Goal: Task Accomplishment & Management: Use online tool/utility

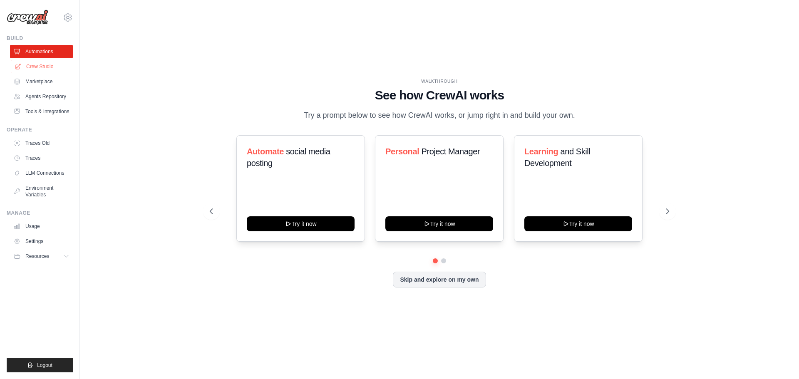
click at [41, 65] on link "Crew Studio" at bounding box center [42, 66] width 63 height 13
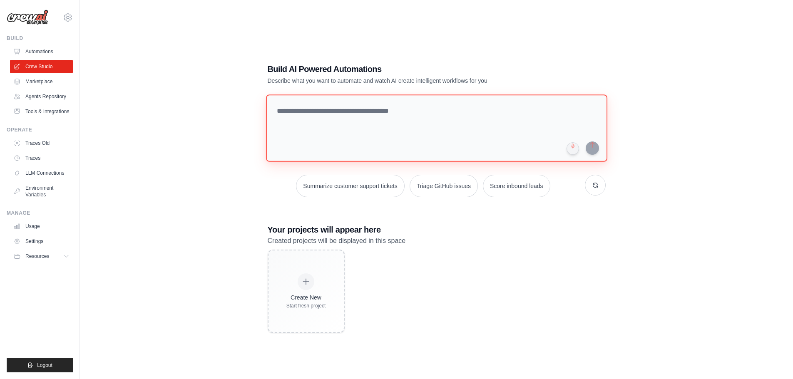
click at [394, 119] on textarea at bounding box center [435, 127] width 341 height 67
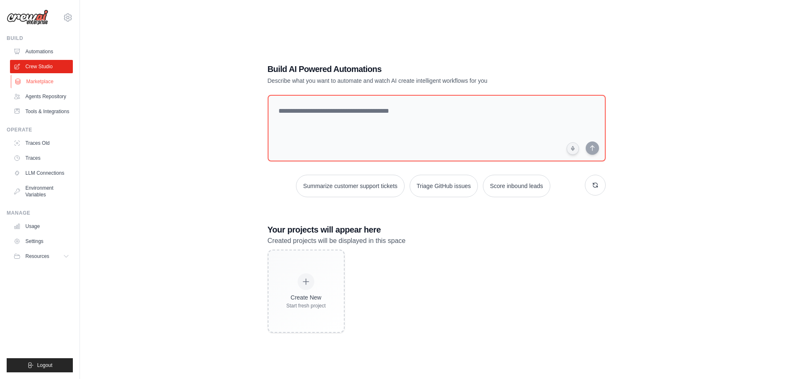
drag, startPoint x: 47, startPoint y: 84, endPoint x: 71, endPoint y: 85, distance: 23.3
click at [47, 84] on link "Marketplace" at bounding box center [42, 81] width 63 height 13
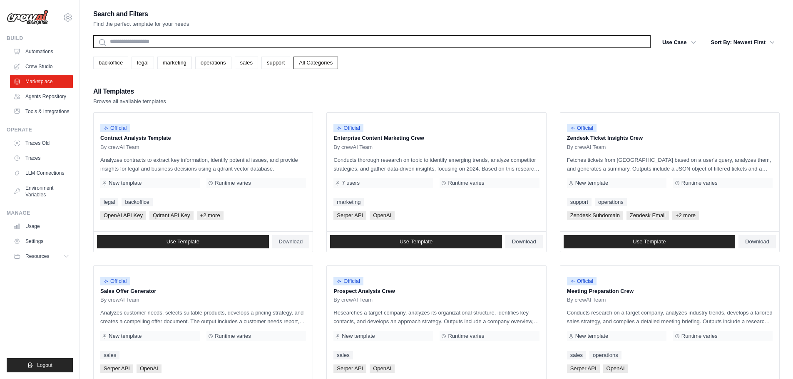
drag, startPoint x: 196, startPoint y: 44, endPoint x: 198, endPoint y: 48, distance: 4.7
click at [195, 44] on input "text" at bounding box center [371, 41] width 557 height 13
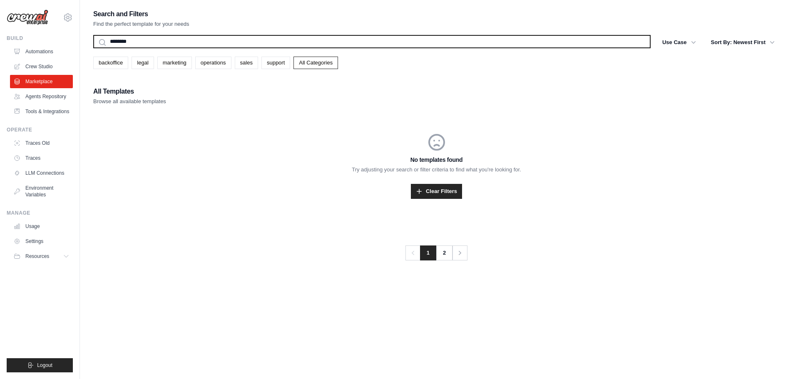
type input "********"
click at [93, 48] on button "Search" at bounding box center [93, 48] width 0 height 0
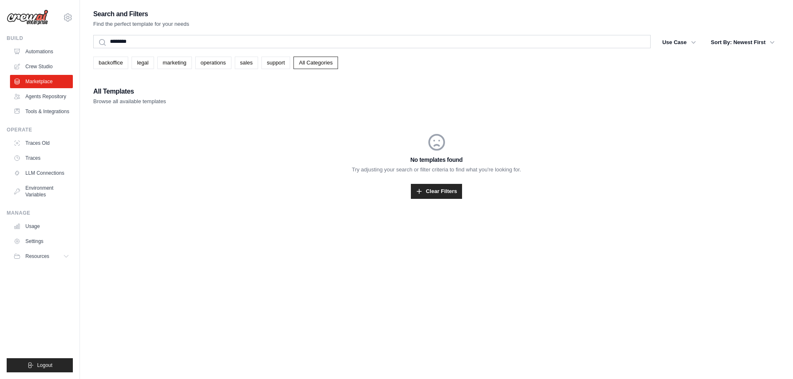
click at [278, 34] on div "Search and Filters Find the perfect template for your needs ******** Search Use…" at bounding box center [436, 113] width 686 height 211
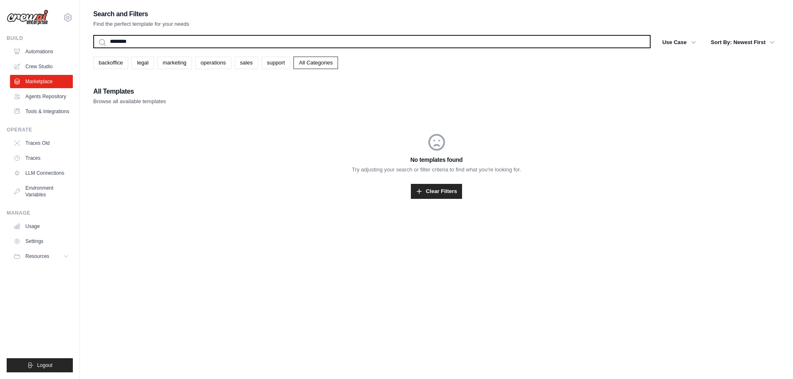
click at [280, 39] on input "********" at bounding box center [371, 41] width 557 height 13
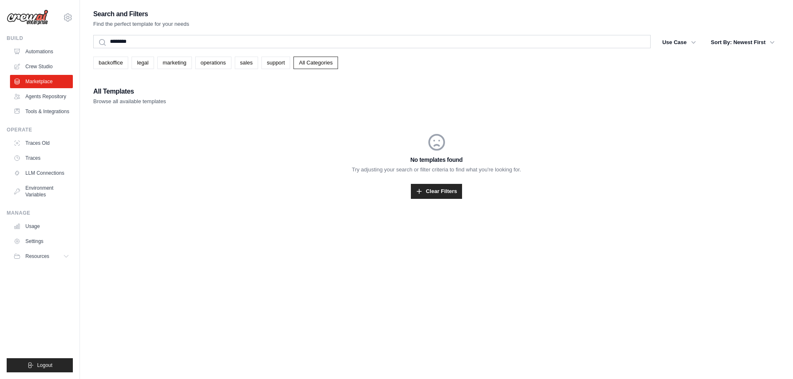
click at [218, 131] on div "No templates found Try adjusting your search or filter criteria to find what yo…" at bounding box center [436, 165] width 686 height 107
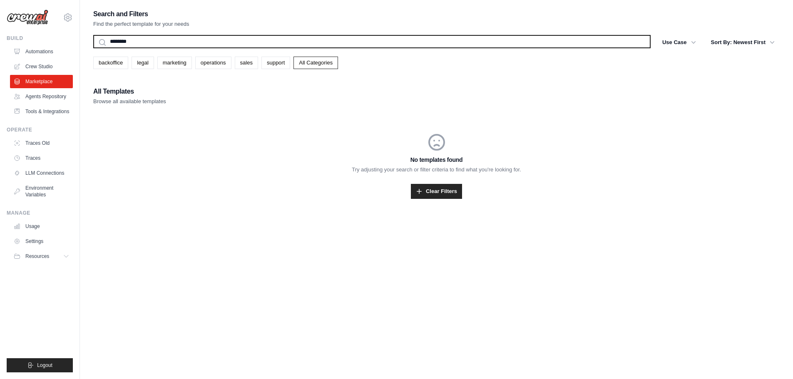
click at [150, 44] on input "********" at bounding box center [371, 41] width 557 height 13
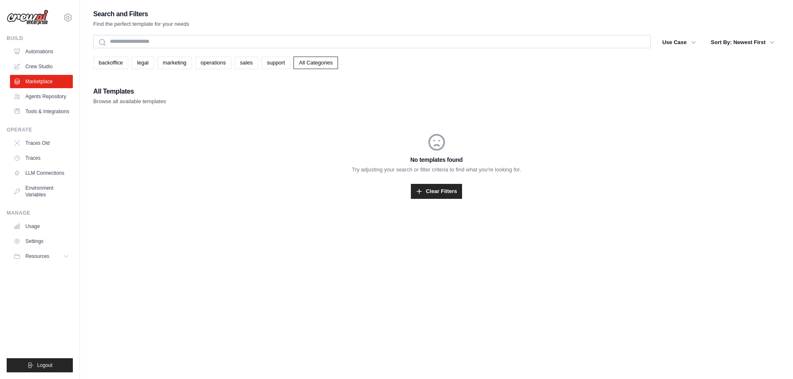
click at [211, 110] on div "All Templates Browse all available templates No templates found Try adjusting y…" at bounding box center [436, 152] width 686 height 133
click at [270, 63] on link "support" at bounding box center [275, 63] width 29 height 12
click at [208, 158] on h3 "No templates found" at bounding box center [436, 160] width 686 height 8
click at [276, 61] on link "support" at bounding box center [275, 63] width 29 height 12
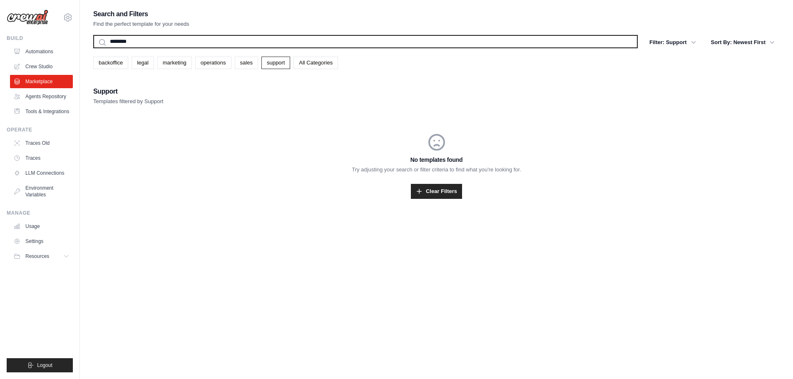
click at [354, 41] on input "********" at bounding box center [365, 41] width 544 height 13
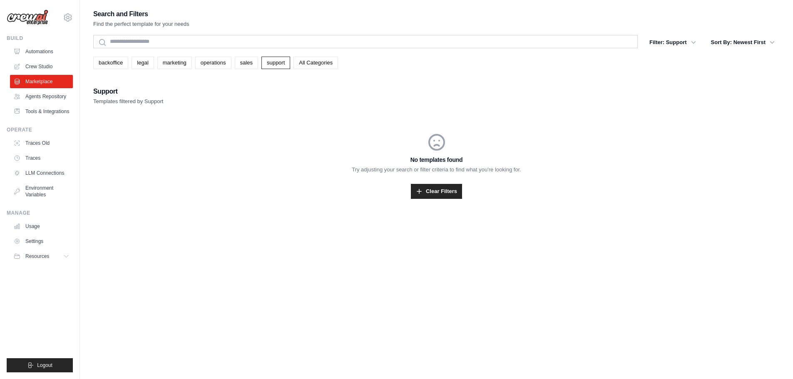
drag, startPoint x: 218, startPoint y: 191, endPoint x: 258, endPoint y: 127, distance: 74.9
click at [218, 191] on div "Clear Filters" at bounding box center [436, 191] width 686 height 15
click at [278, 65] on link "support" at bounding box center [275, 63] width 29 height 12
click at [141, 61] on link "legal" at bounding box center [142, 63] width 22 height 12
click at [112, 60] on link "backoffice" at bounding box center [110, 63] width 35 height 12
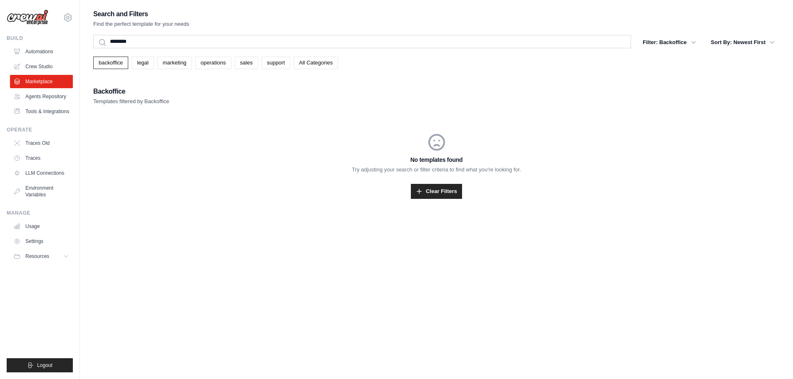
click at [321, 176] on div "No templates found Try adjusting your search or filter criteria to find what yo…" at bounding box center [436, 165] width 686 height 107
click at [191, 153] on div "No templates found Try adjusting your search or filter criteria to find what yo…" at bounding box center [436, 165] width 686 height 107
click at [43, 53] on link "Automations" at bounding box center [42, 51] width 63 height 13
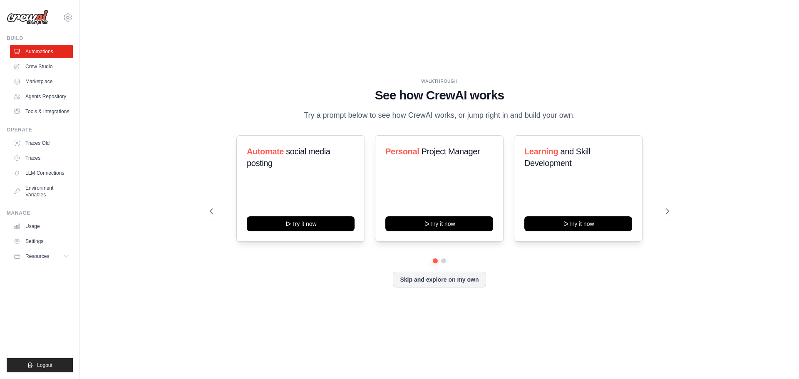
click at [285, 298] on div "WALKTHROUGH See how CrewAI works Try a prompt below to see how CrewAI works, or…" at bounding box center [439, 189] width 479 height 222
click at [671, 211] on icon at bounding box center [668, 211] width 8 height 8
click at [218, 206] on button at bounding box center [211, 211] width 17 height 17
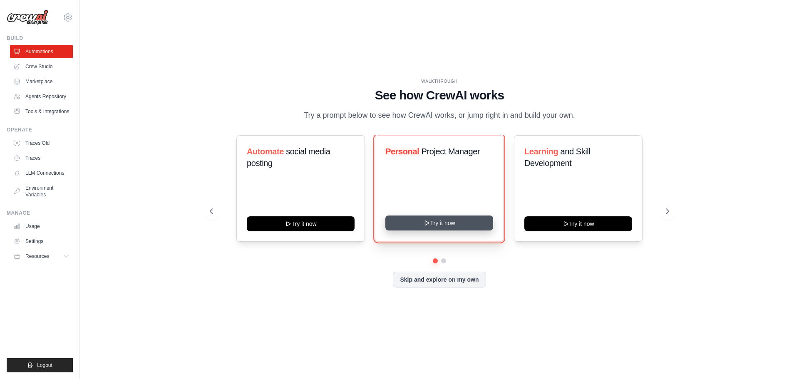
click at [455, 224] on button "Try it now" at bounding box center [439, 223] width 108 height 15
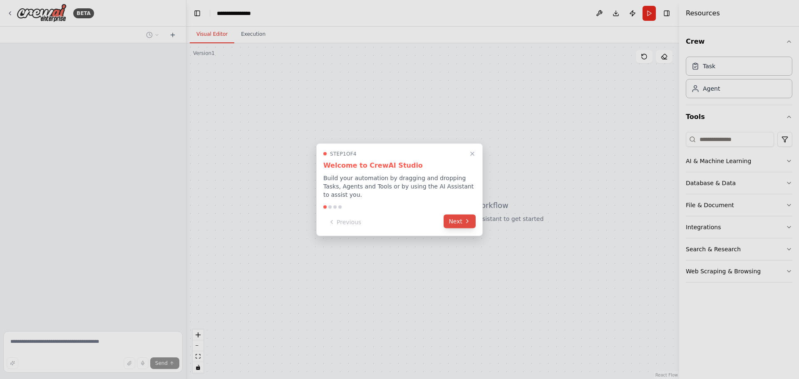
click at [461, 217] on button "Next" at bounding box center [460, 221] width 32 height 14
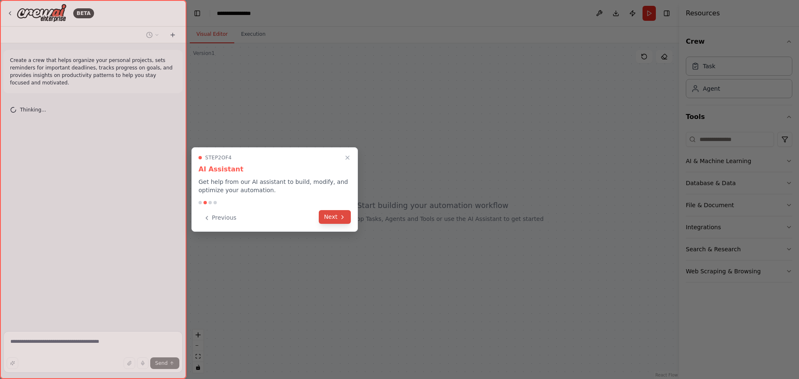
click at [347, 218] on button "Next" at bounding box center [335, 217] width 32 height 14
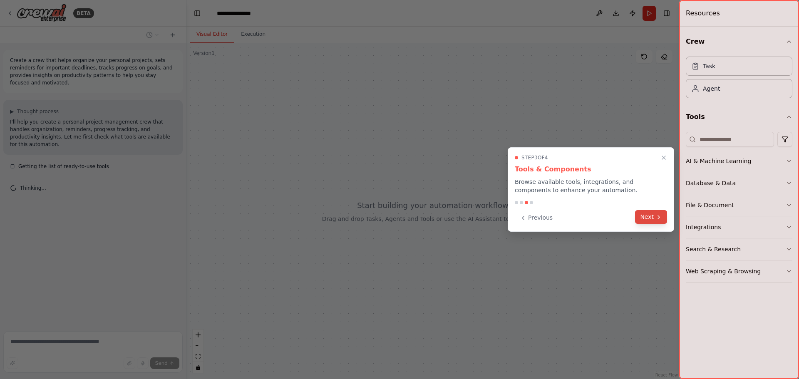
click at [646, 219] on button "Next" at bounding box center [651, 217] width 32 height 14
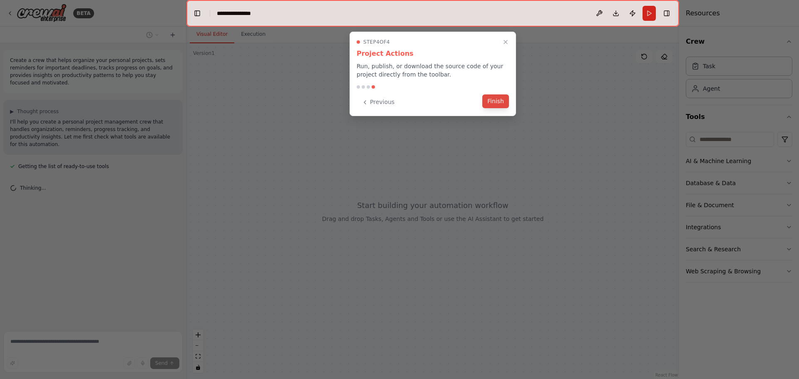
click at [498, 103] on button "Finish" at bounding box center [495, 101] width 27 height 14
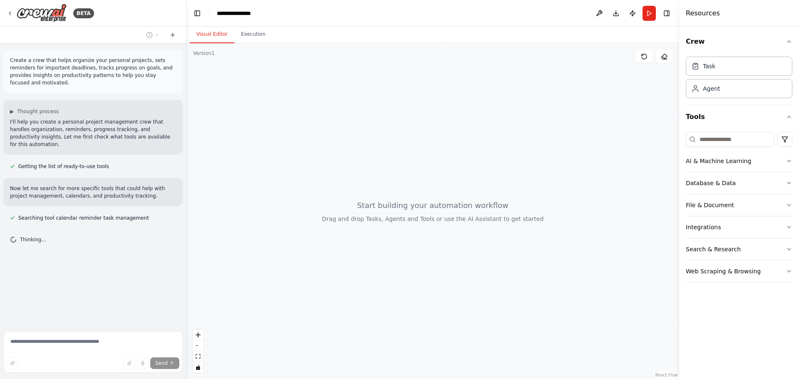
click at [40, 63] on p "Create a crew that helps organize your personal projects, sets reminders for im…" at bounding box center [93, 72] width 166 height 30
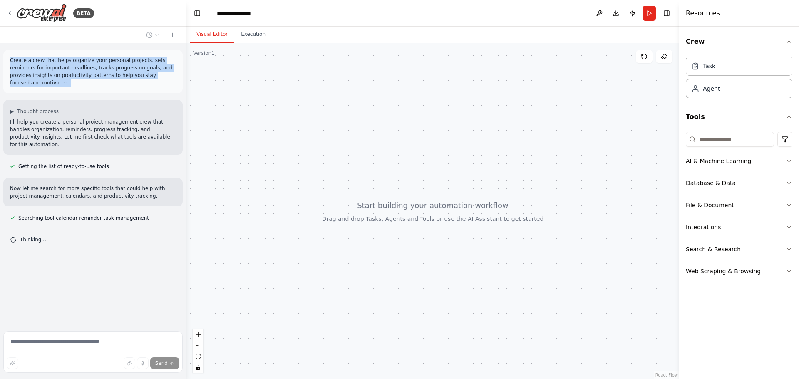
click at [40, 63] on p "Create a crew that helps organize your personal projects, sets reminders for im…" at bounding box center [93, 72] width 166 height 30
click at [82, 64] on p "Create a crew that helps organize your personal projects, sets reminders for im…" at bounding box center [93, 72] width 166 height 30
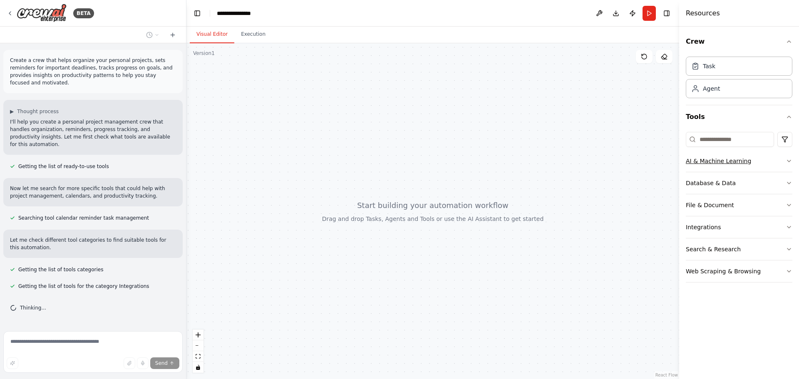
click at [727, 160] on div "AI & Machine Learning" at bounding box center [718, 161] width 65 height 8
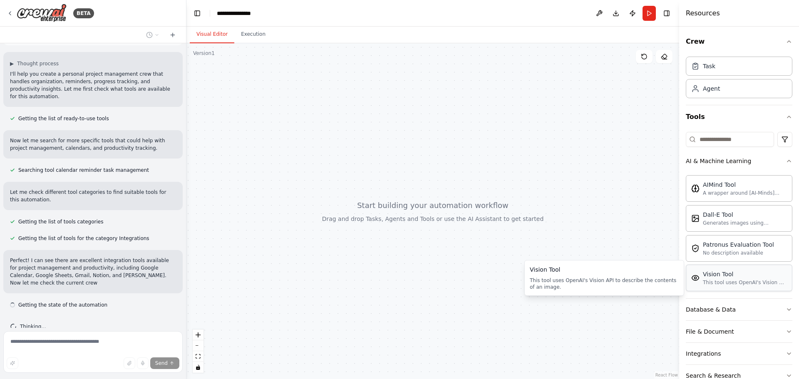
scroll to position [43, 0]
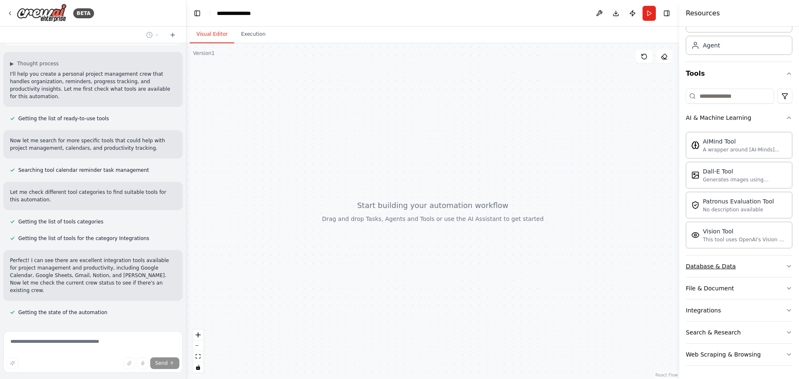
click at [751, 263] on button "Database & Data" at bounding box center [739, 266] width 107 height 22
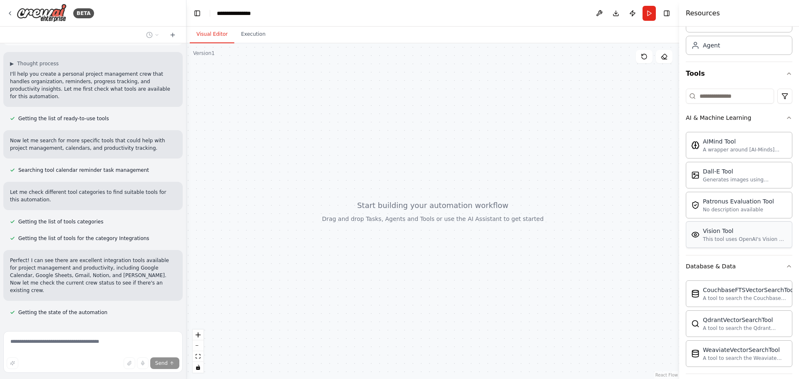
scroll to position [140, 0]
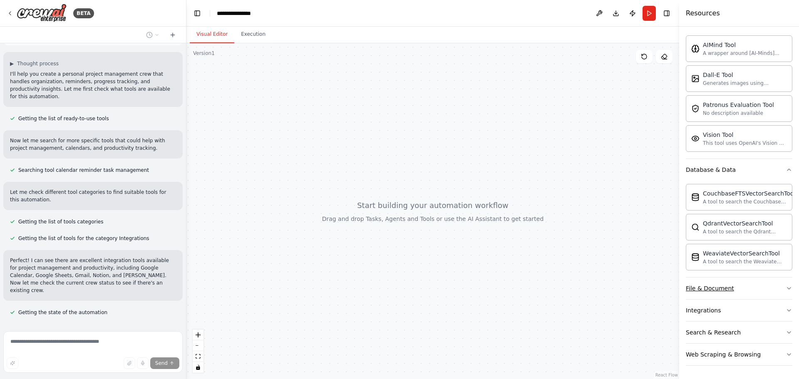
click at [750, 288] on button "File & Document" at bounding box center [739, 289] width 107 height 22
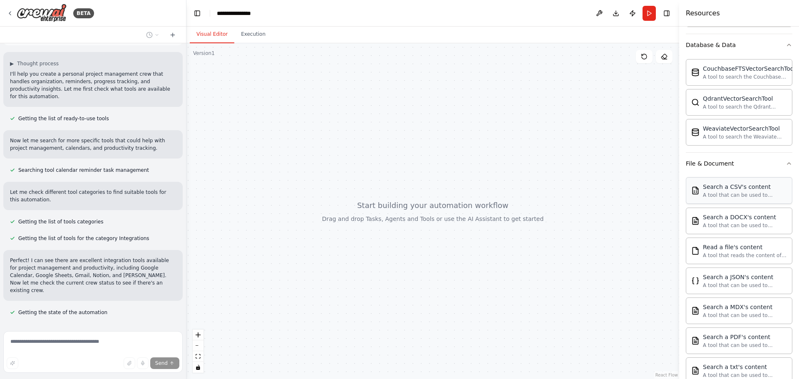
scroll to position [386, 0]
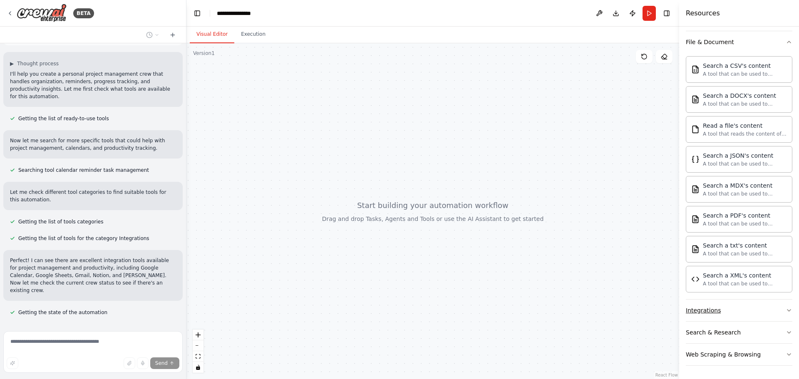
click at [730, 316] on button "Integrations" at bounding box center [739, 311] width 107 height 22
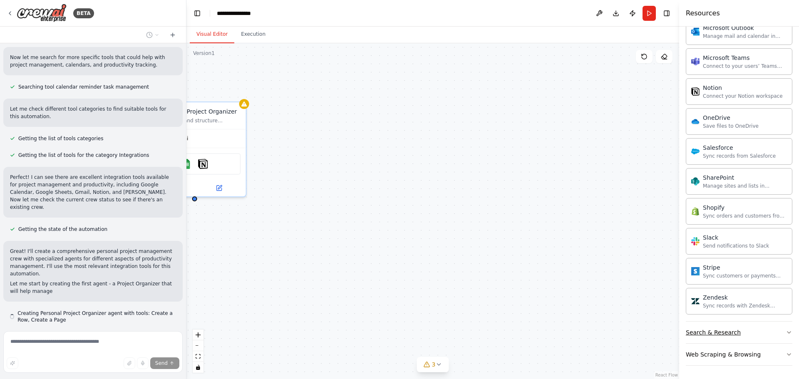
scroll to position [139, 0]
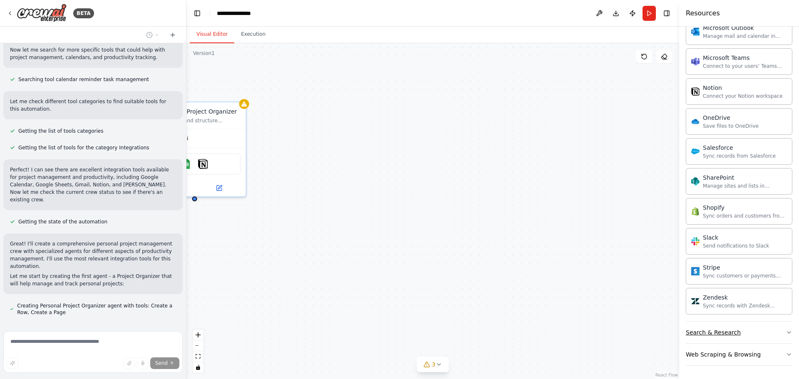
click at [762, 327] on button "Search & Research" at bounding box center [739, 333] width 107 height 22
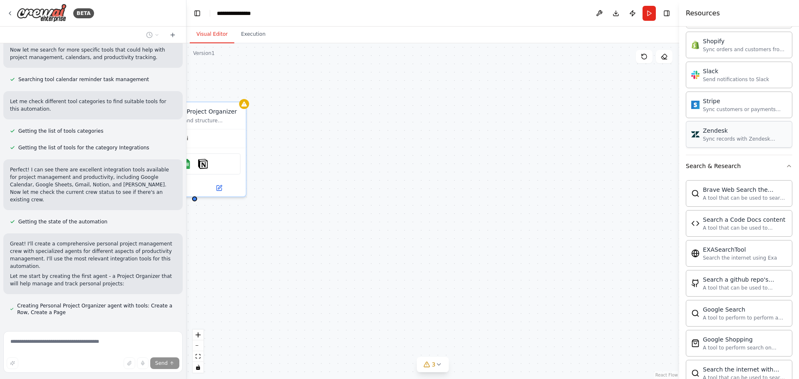
scroll to position [1302, 0]
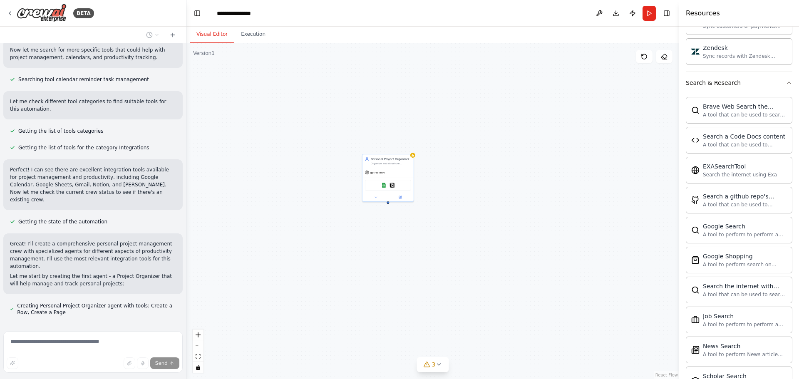
drag, startPoint x: 367, startPoint y: 176, endPoint x: 521, endPoint y: 211, distance: 157.9
click at [521, 211] on div "Personal Project Organizer Organize and structure personal projects by creating…" at bounding box center [432, 211] width 493 height 336
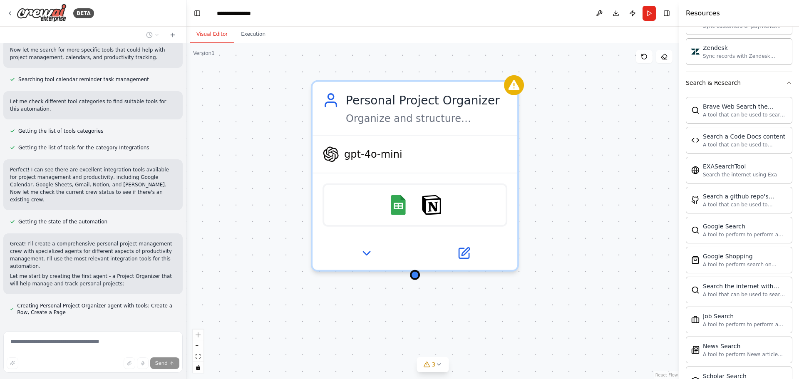
drag, startPoint x: 605, startPoint y: 210, endPoint x: 568, endPoint y: 219, distance: 38.1
click at [568, 219] on div "Personal Project Organizer Organize and structure personal projects by creating…" at bounding box center [432, 211] width 493 height 336
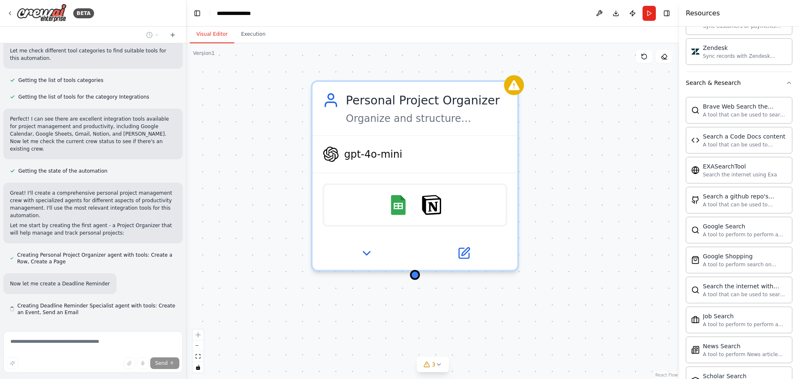
scroll to position [197, 0]
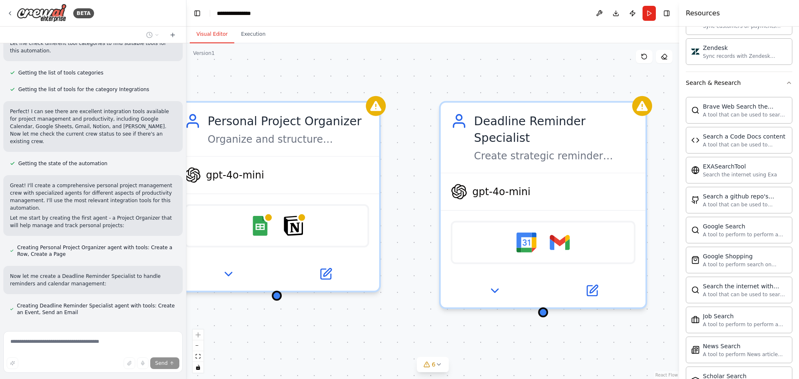
drag, startPoint x: 529, startPoint y: 187, endPoint x: 392, endPoint y: 207, distance: 139.2
click at [392, 207] on div "Personal Project Organizer Organize and structure personal projects by creating…" at bounding box center [432, 211] width 493 height 336
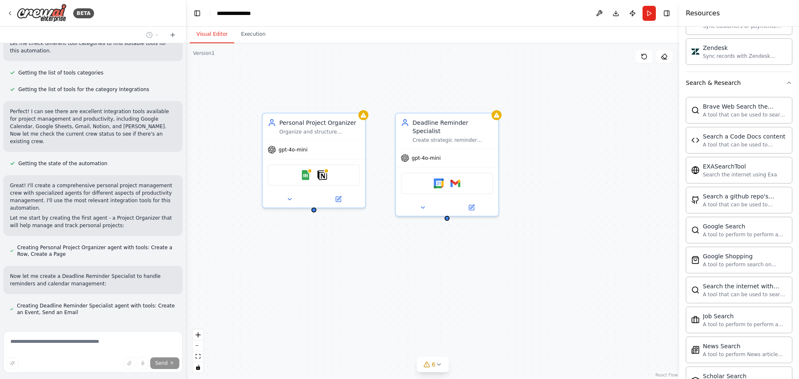
drag, startPoint x: 598, startPoint y: 214, endPoint x: 547, endPoint y: 168, distance: 68.9
click at [547, 168] on div "Personal Project Organizer Organize and structure personal projects by creating…" at bounding box center [432, 211] width 493 height 336
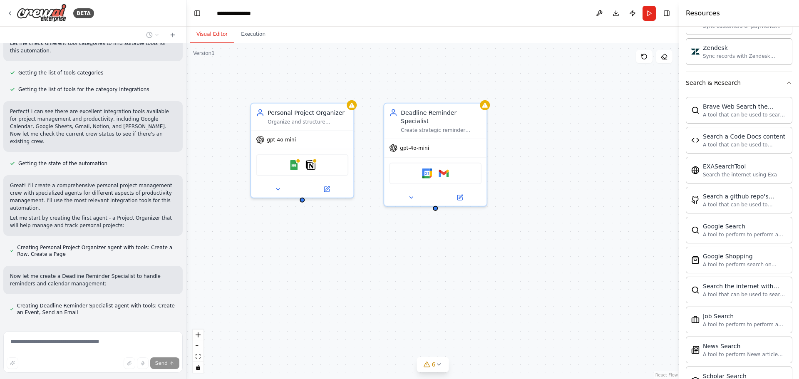
click at [475, 232] on div "Personal Project Organizer Organize and structure personal projects by creating…" at bounding box center [432, 211] width 493 height 336
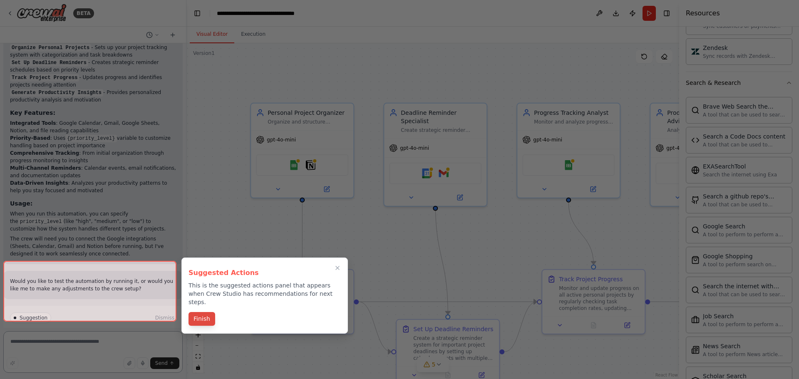
scroll to position [1027, 0]
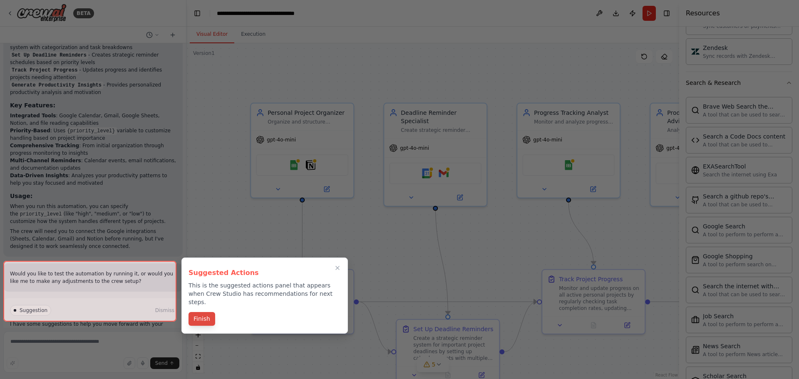
click at [206, 312] on button "Finish" at bounding box center [201, 319] width 27 height 14
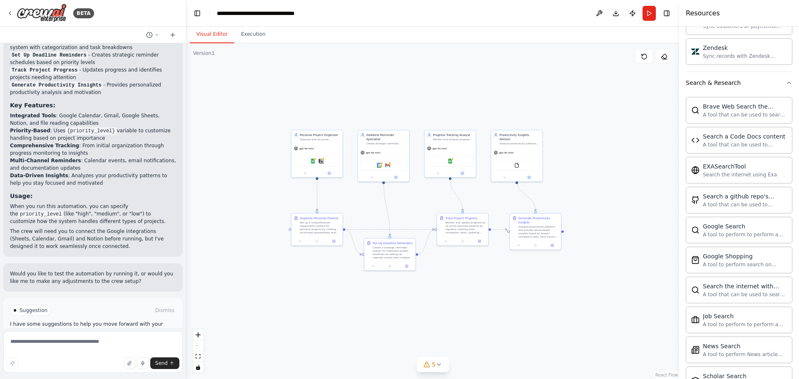
drag, startPoint x: 479, startPoint y: 235, endPoint x: 420, endPoint y: 202, distance: 66.9
click at [420, 202] on div ".deletable-edge-delete-btn { width: 20px; height: 20px; border: 0px solid #ffff…" at bounding box center [432, 211] width 493 height 336
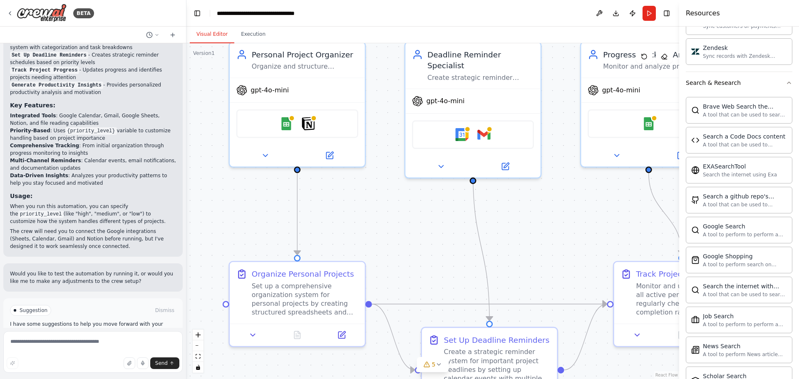
drag, startPoint x: 393, startPoint y: 150, endPoint x: 382, endPoint y: 233, distance: 84.4
click at [382, 233] on div ".deletable-edge-delete-btn { width: 20px; height: 20px; border: 0px solid #ffff…" at bounding box center [432, 211] width 493 height 336
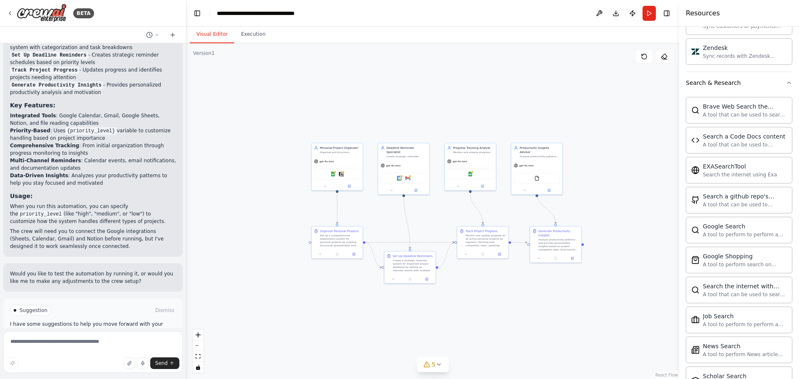
drag, startPoint x: 497, startPoint y: 228, endPoint x: 402, endPoint y: 201, distance: 98.8
click at [414, 204] on div ".deletable-edge-delete-btn { width: 20px; height: 20px; border: 0px solid #ffff…" at bounding box center [432, 211] width 493 height 336
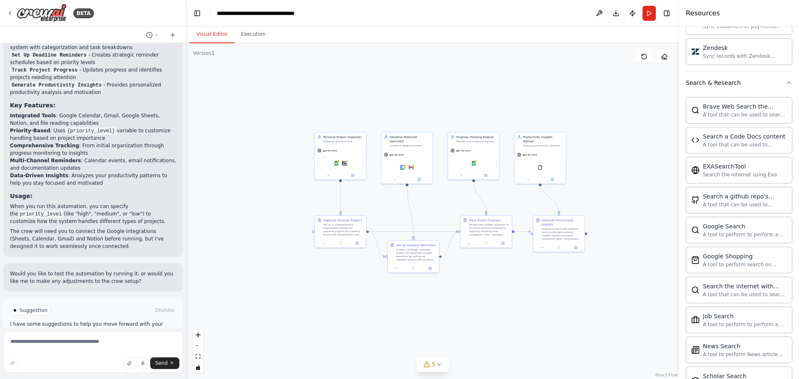
drag, startPoint x: 227, startPoint y: 87, endPoint x: 258, endPoint y: 85, distance: 30.9
click at [258, 85] on div ".deletable-edge-delete-btn { width: 20px; height: 20px; border: 0px solid #ffff…" at bounding box center [432, 211] width 493 height 336
click at [570, 295] on div ".deletable-edge-delete-btn { width: 20px; height: 20px; border: 0px solid #ffff…" at bounding box center [432, 211] width 493 height 336
click at [50, 16] on img at bounding box center [42, 13] width 50 height 19
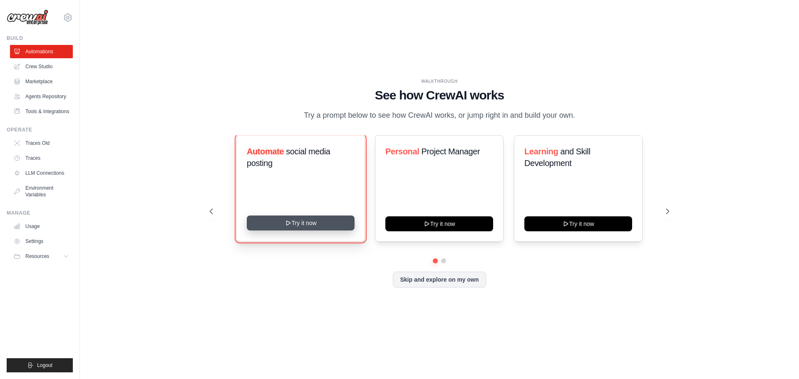
click at [310, 226] on button "Try it now" at bounding box center [301, 223] width 108 height 15
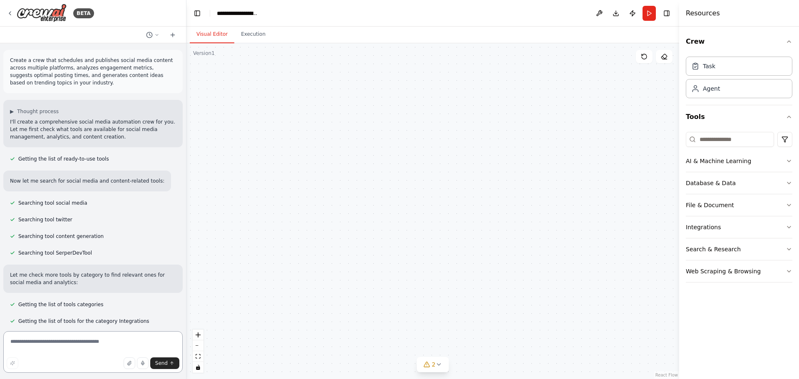
scroll to position [843, 0]
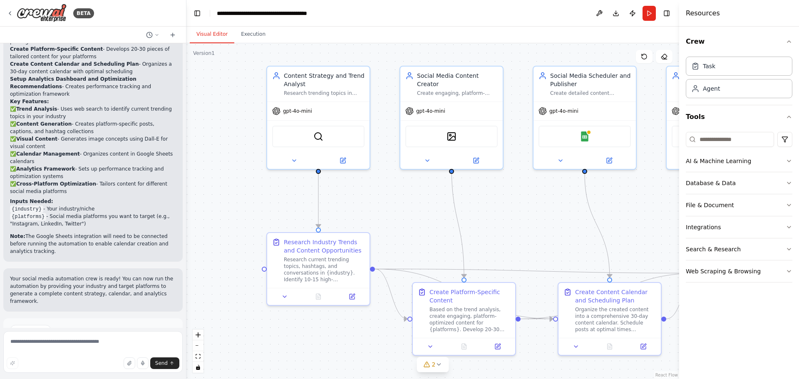
drag, startPoint x: 228, startPoint y: 72, endPoint x: 267, endPoint y: 53, distance: 42.8
click at [267, 53] on div ".deletable-edge-delete-btn { width: 20px; height: 20px; border: 0px solid #ffff…" at bounding box center [432, 211] width 493 height 336
click at [46, 10] on img at bounding box center [42, 13] width 50 height 19
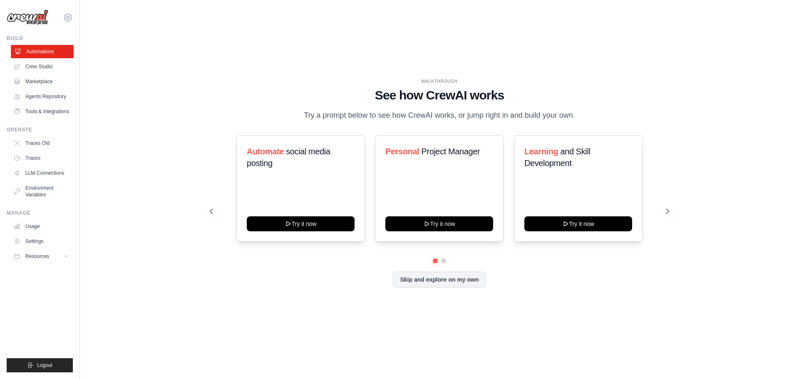
click at [51, 52] on link "Automations" at bounding box center [42, 51] width 63 height 13
click at [42, 69] on link "Crew Studio" at bounding box center [41, 66] width 63 height 13
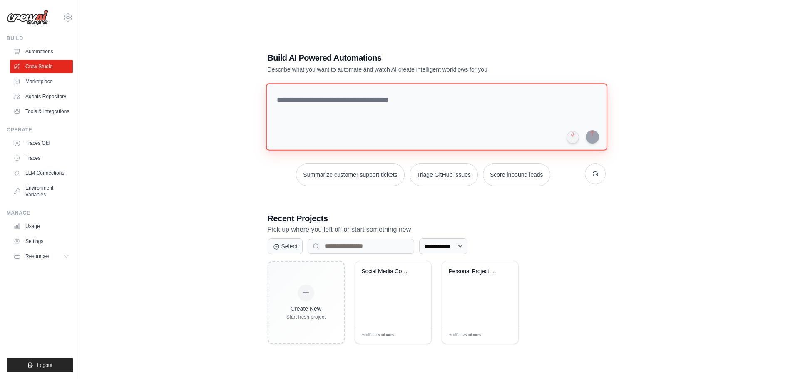
click at [399, 100] on textarea at bounding box center [435, 116] width 341 height 67
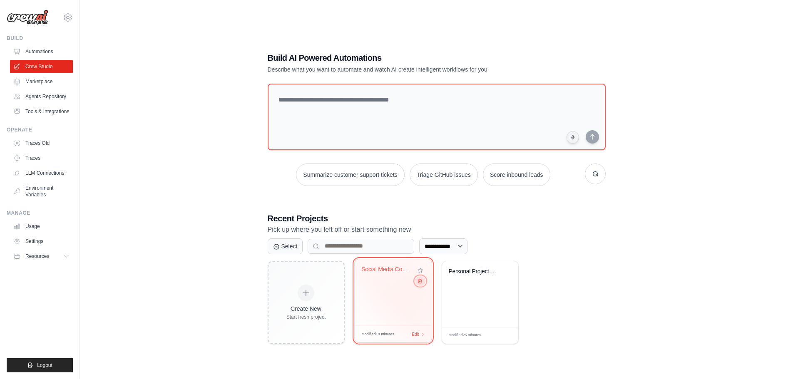
click at [419, 283] on icon at bounding box center [419, 280] width 5 height 5
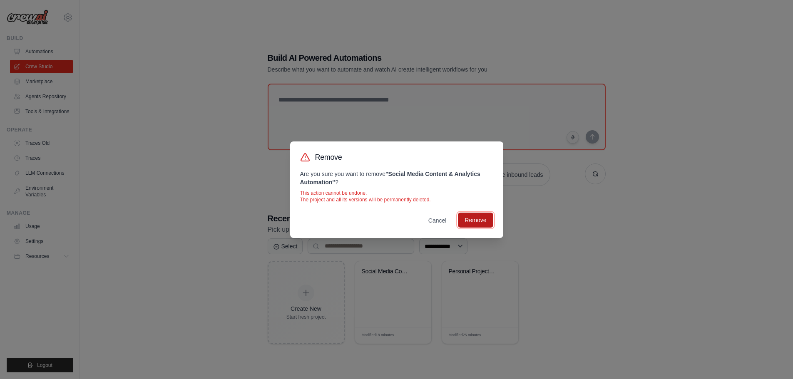
click at [469, 222] on button "Remove" at bounding box center [475, 220] width 35 height 15
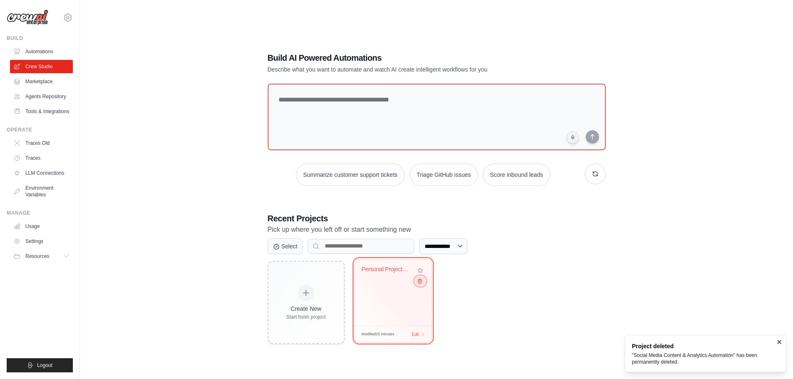
click at [422, 282] on icon at bounding box center [419, 280] width 5 height 5
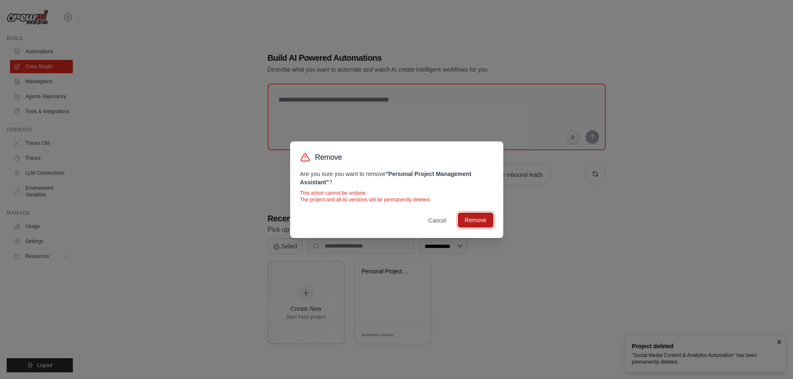
click at [479, 220] on button "Remove" at bounding box center [475, 220] width 35 height 15
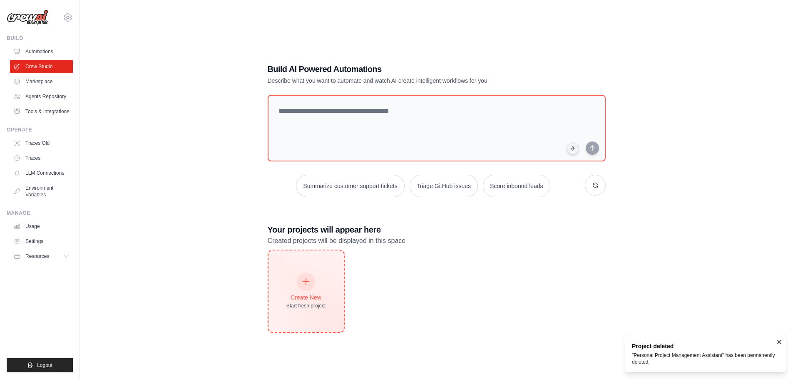
click at [317, 271] on div "Create New Start fresh project" at bounding box center [305, 292] width 75 height 82
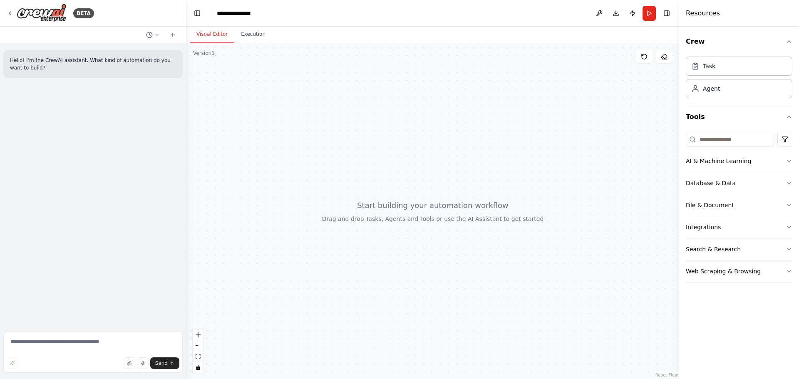
click at [300, 120] on div at bounding box center [432, 211] width 493 height 336
click at [80, 347] on textarea at bounding box center [92, 352] width 179 height 42
